Goal: Navigation & Orientation: Understand site structure

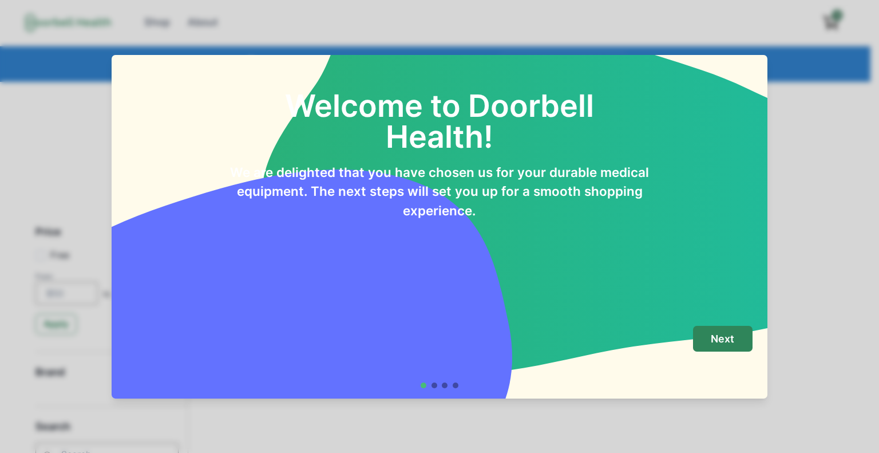
click at [782, 135] on div "Welcome to Doorbell Health! We are delighted that you have chosen us for your d…" at bounding box center [439, 226] width 879 height 453
click at [434, 384] on div at bounding box center [435, 385] width 6 height 6
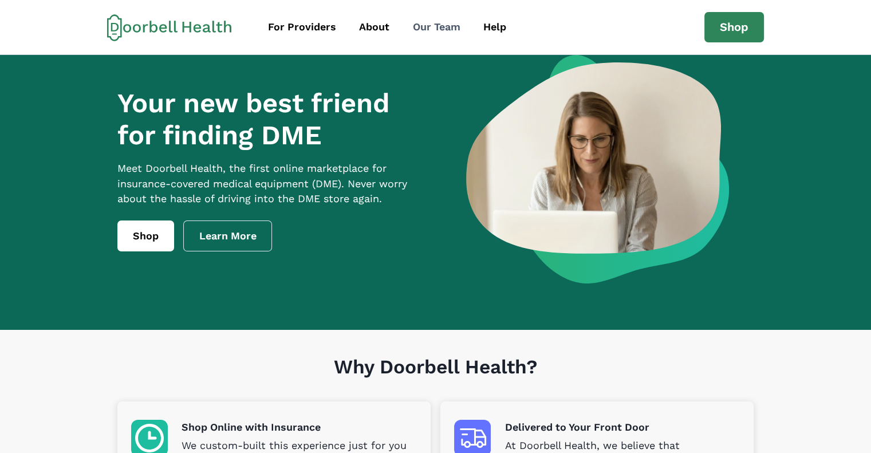
click at [432, 22] on div "Our Team" at bounding box center [437, 26] width 48 height 15
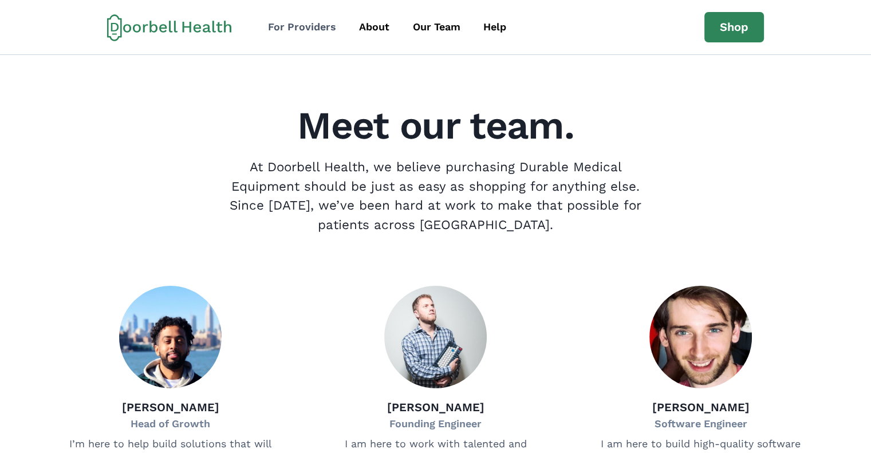
click at [287, 27] on div "For Providers" at bounding box center [302, 26] width 68 height 15
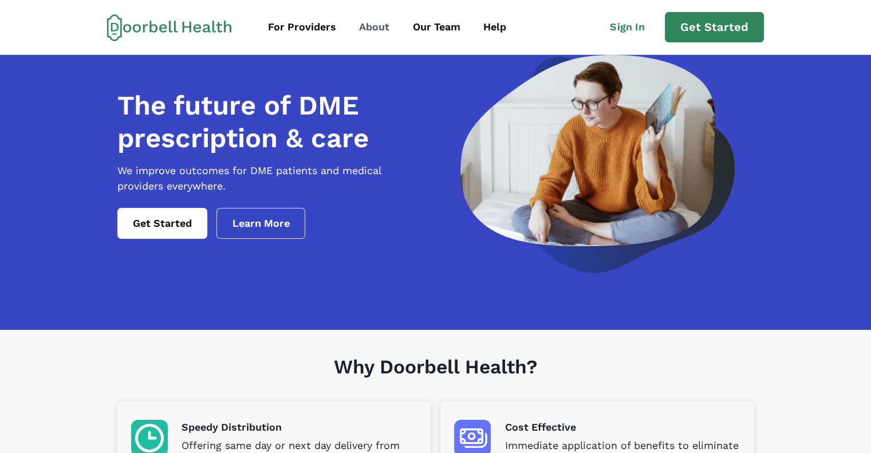
click at [374, 29] on div "About" at bounding box center [374, 26] width 30 height 15
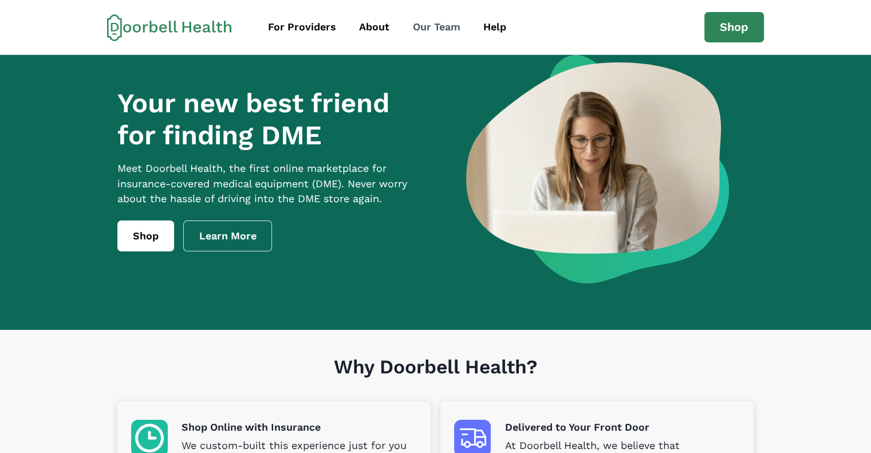
click at [421, 20] on div "Our Team" at bounding box center [437, 26] width 48 height 15
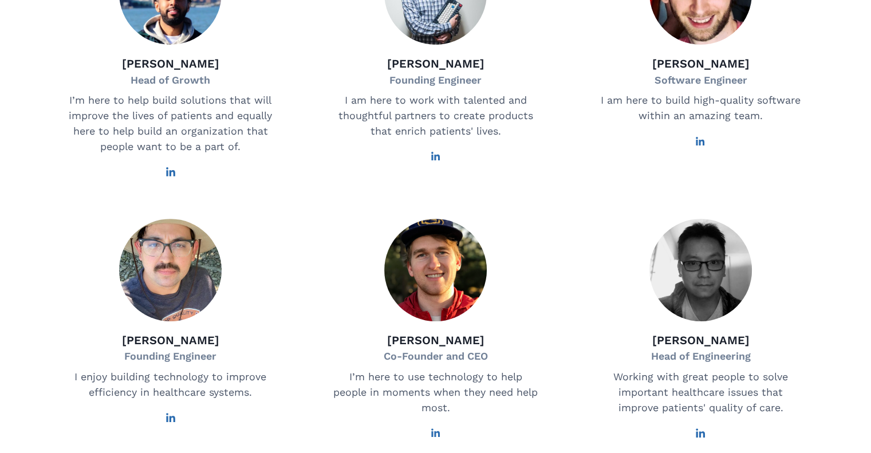
scroll to position [57, 0]
